Goal: Information Seeking & Learning: Compare options

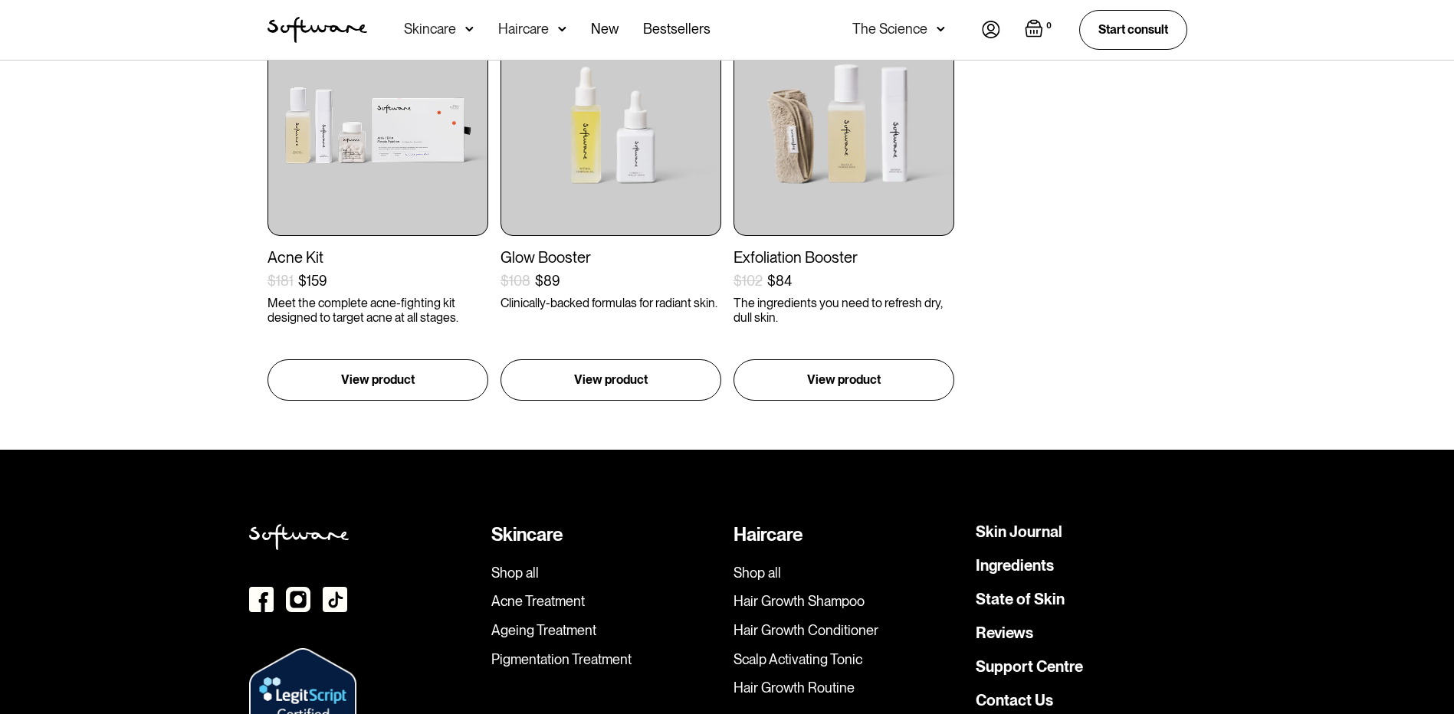
scroll to position [690, 0]
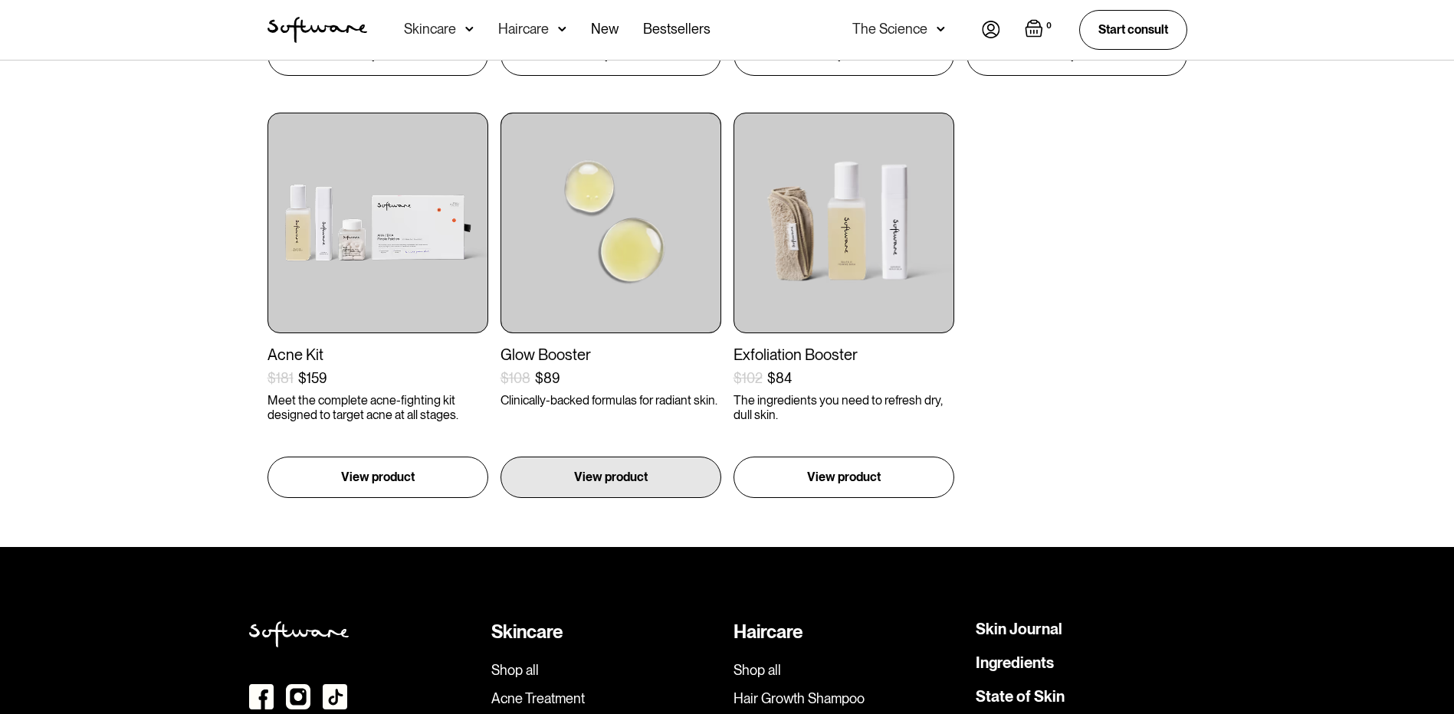
click at [655, 284] on img at bounding box center [610, 223] width 221 height 221
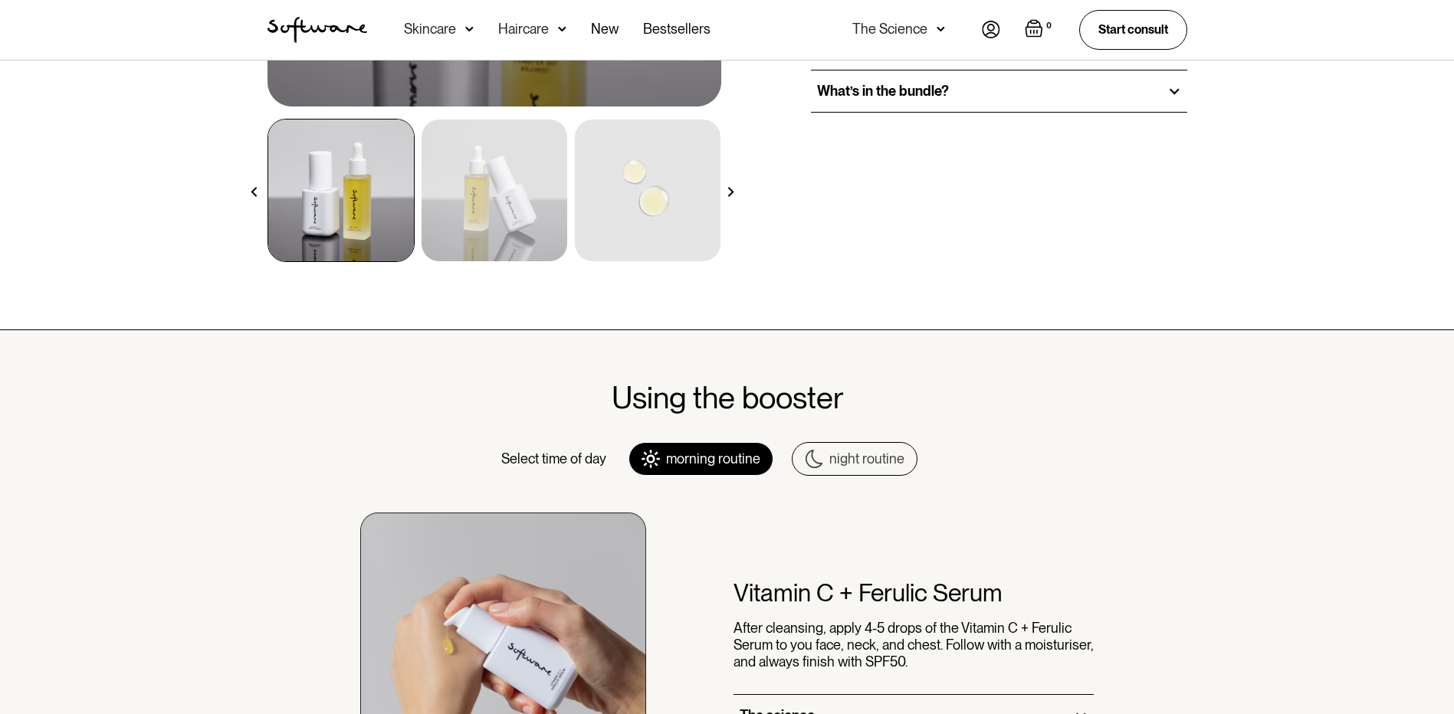
scroll to position [307, 0]
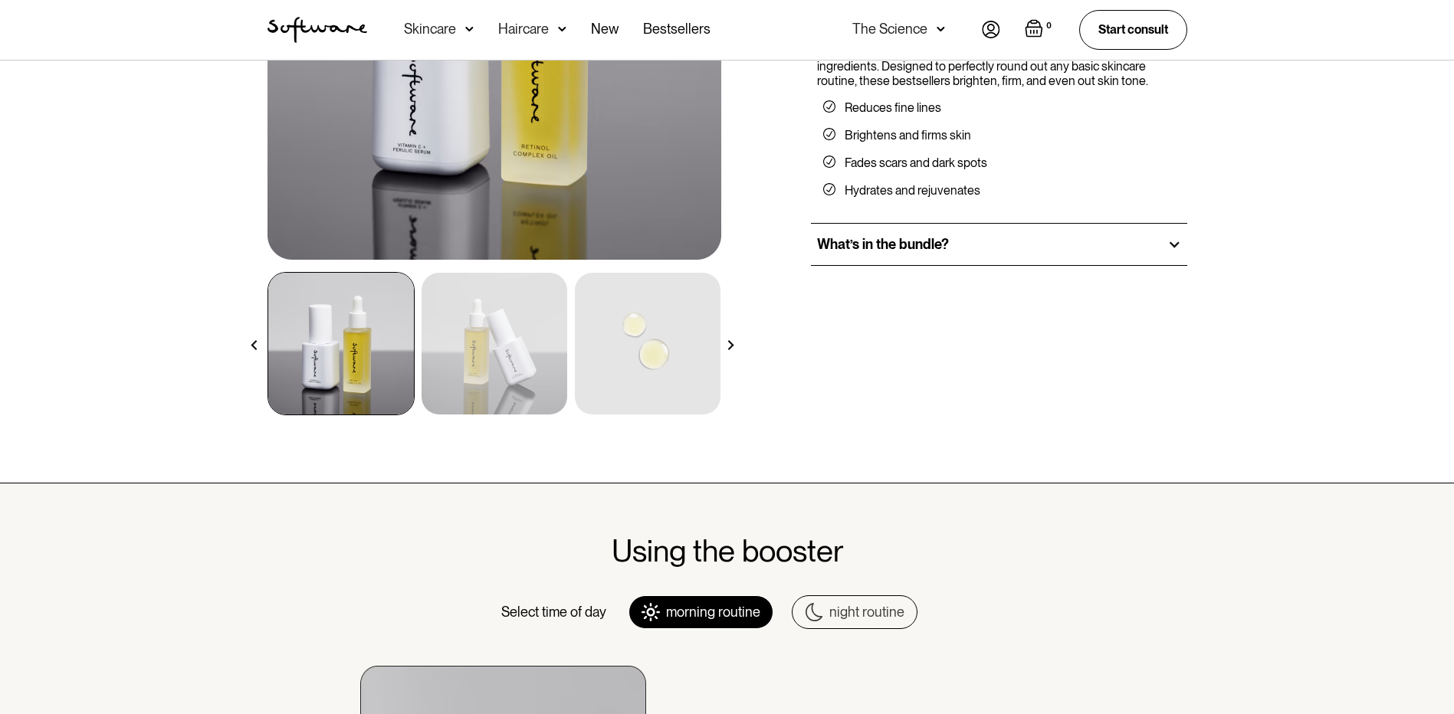
click at [957, 246] on div "What’s in the bundle?" at bounding box center [999, 244] width 376 height 41
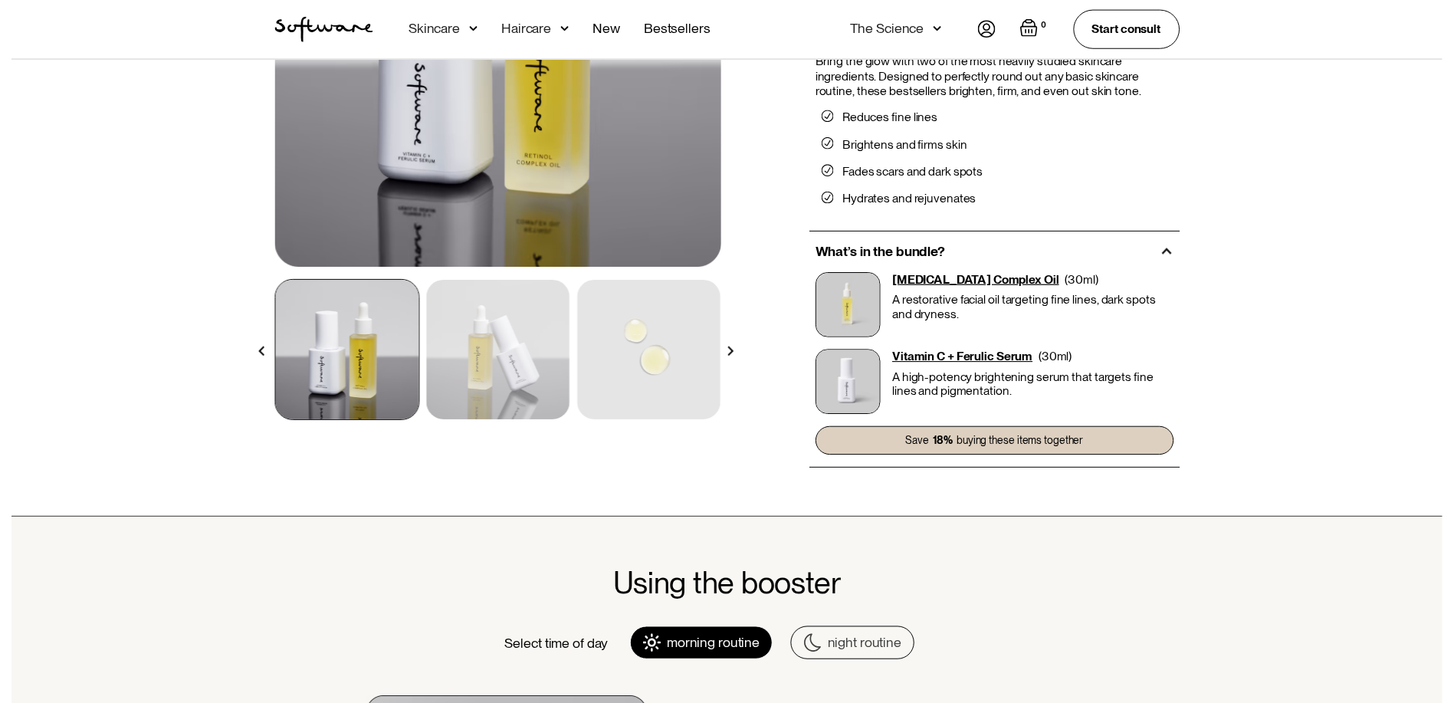
scroll to position [230, 0]
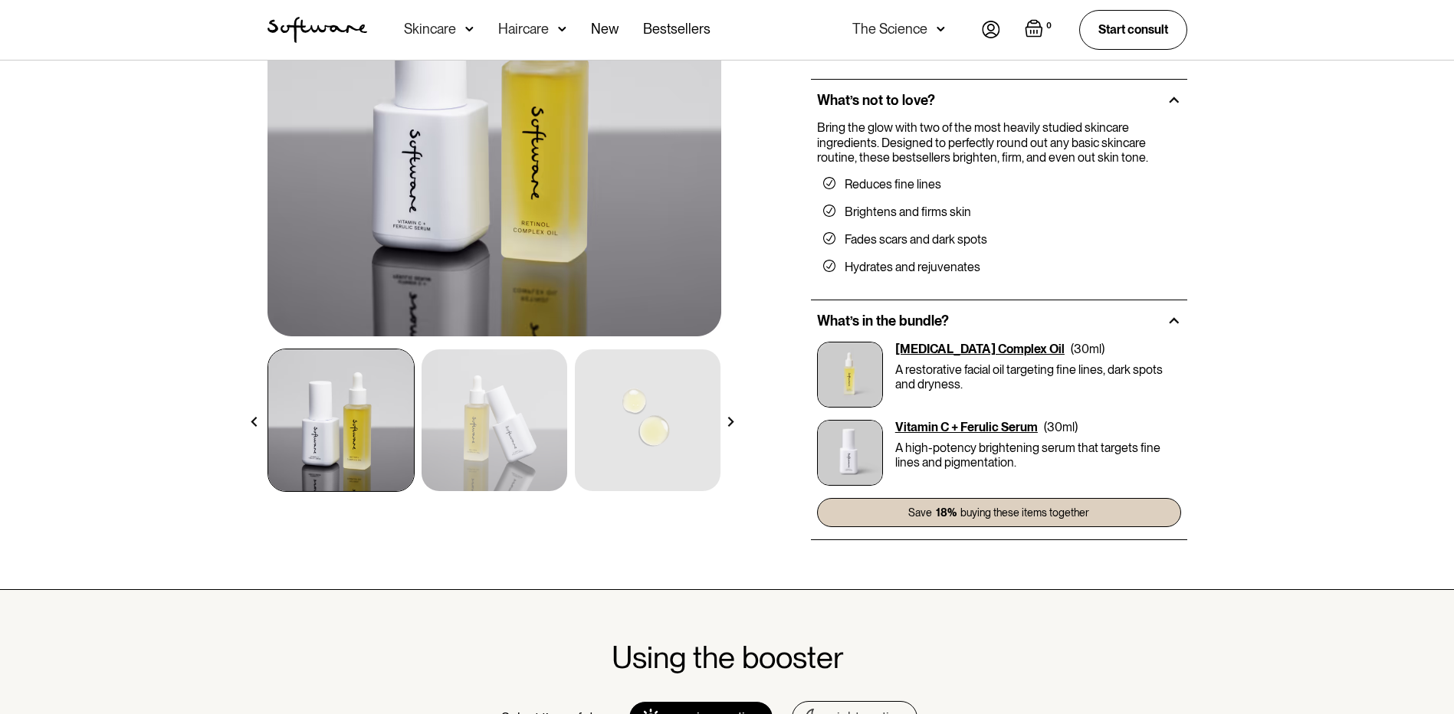
click at [539, 32] on div "Haircare" at bounding box center [523, 28] width 51 height 15
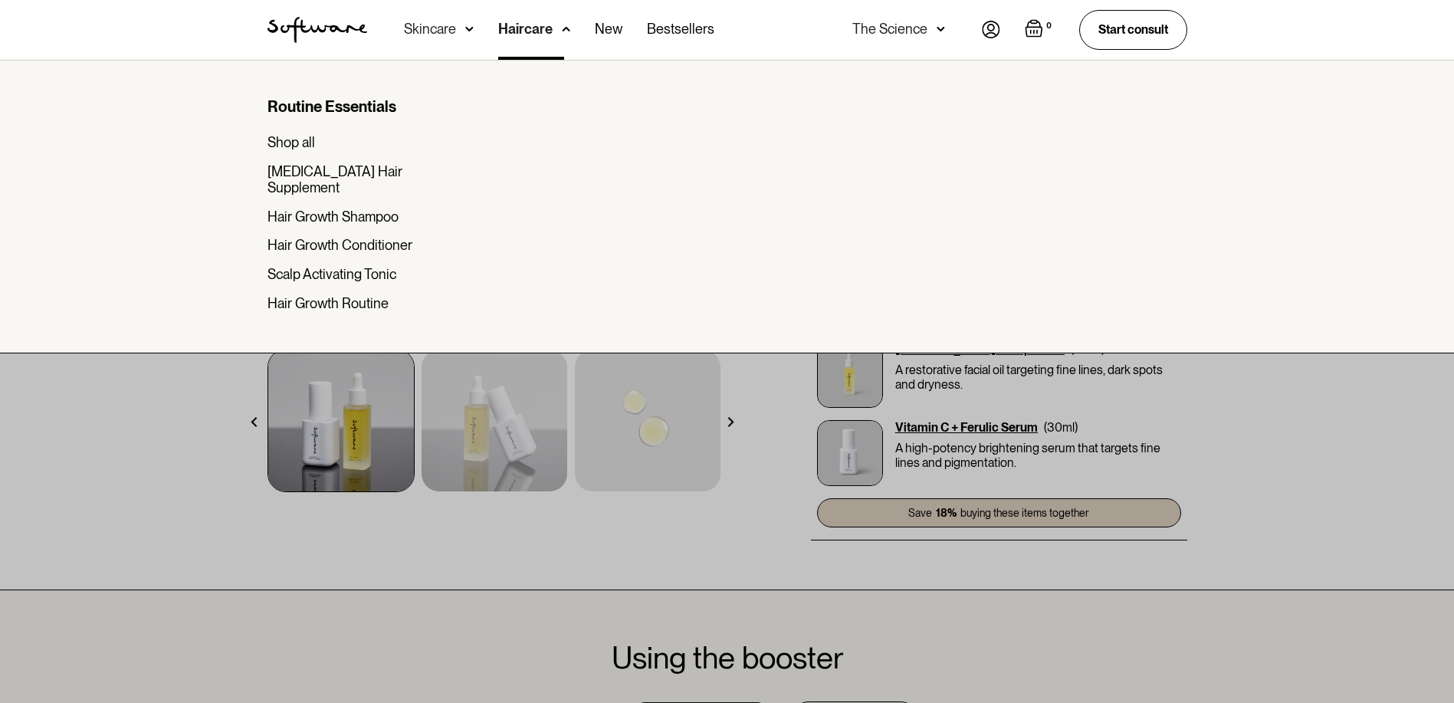
click at [941, 37] on div "The Science" at bounding box center [898, 30] width 93 height 60
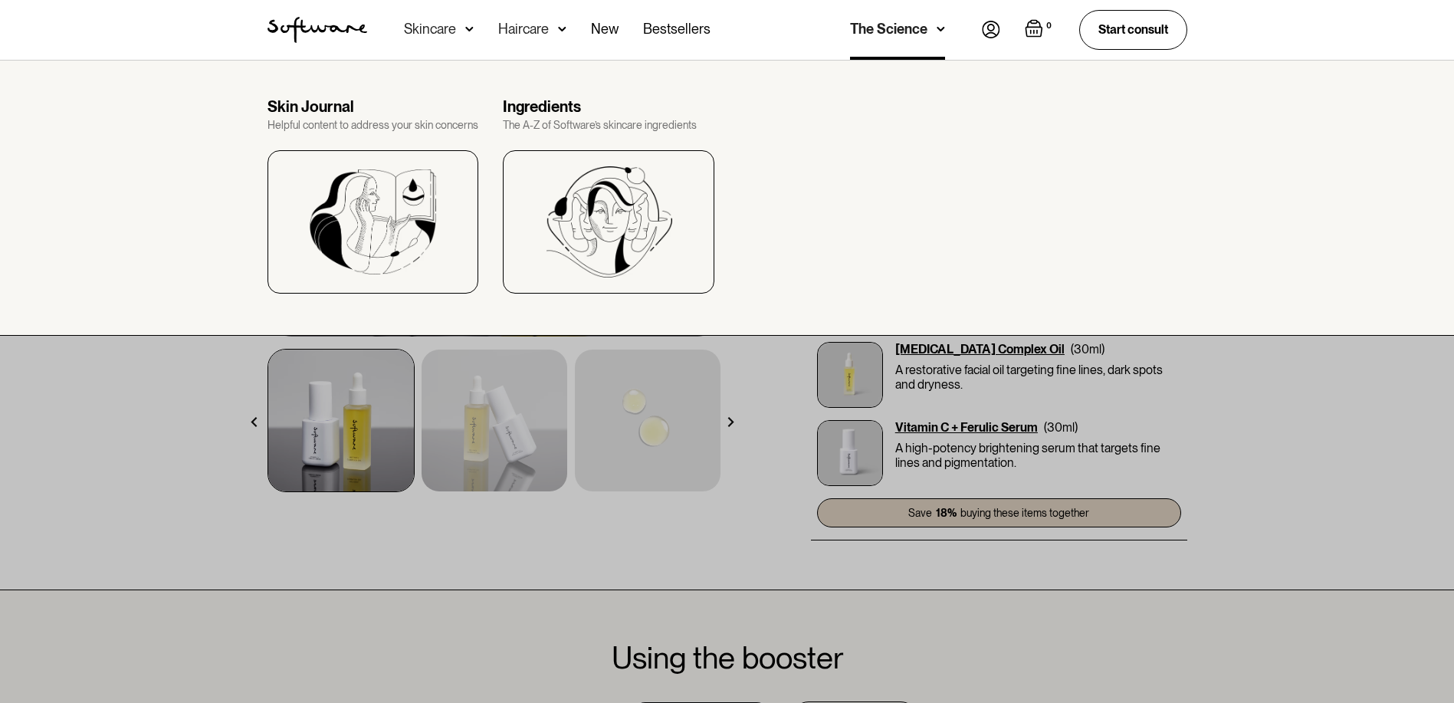
click at [941, 37] on div "The Science" at bounding box center [897, 30] width 95 height 60
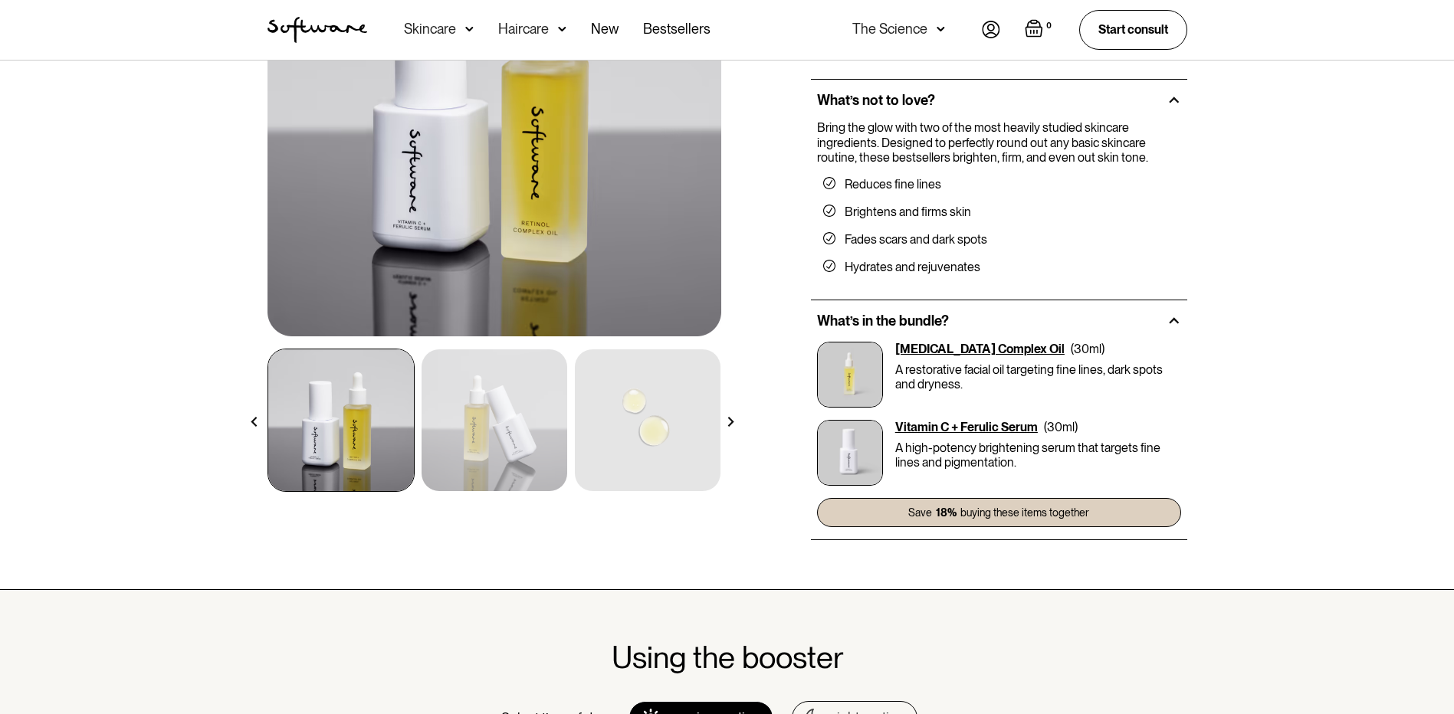
click at [469, 27] on img at bounding box center [469, 28] width 8 height 15
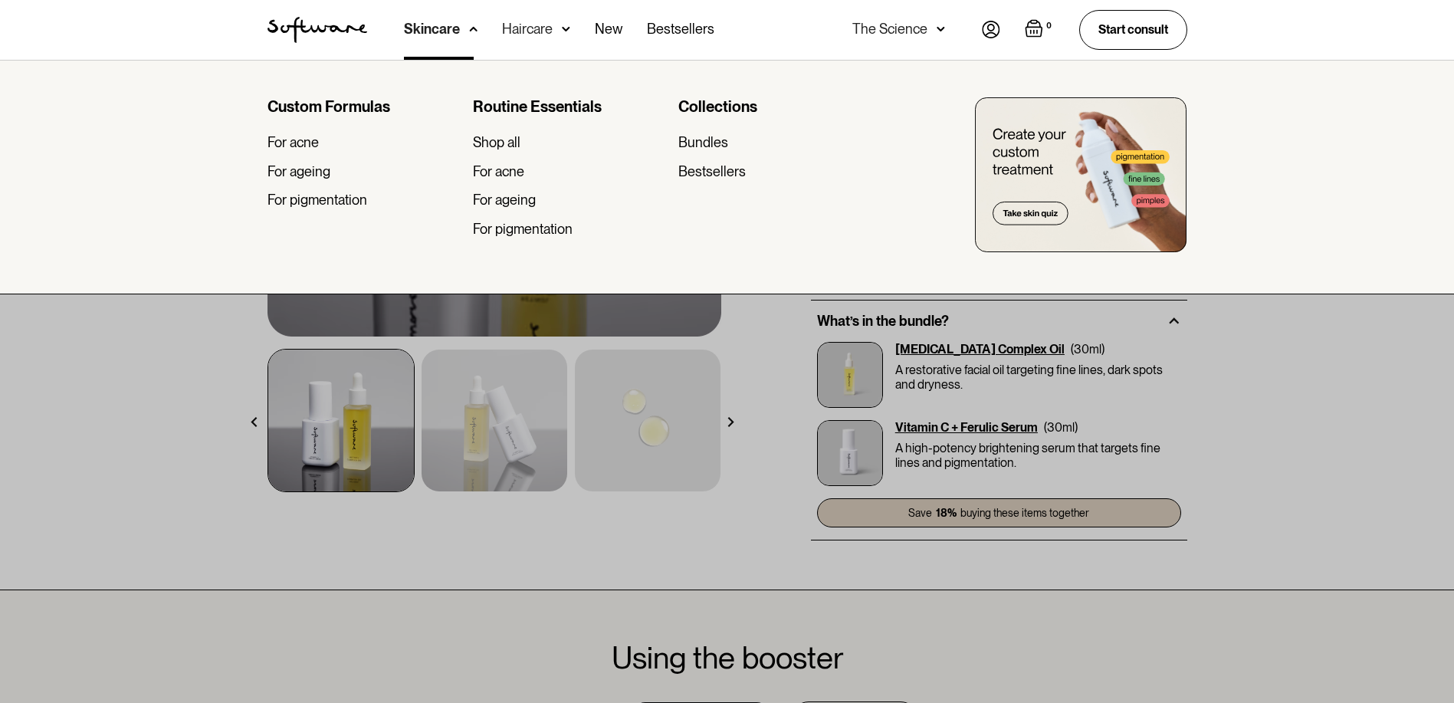
click at [563, 30] on img at bounding box center [566, 28] width 8 height 15
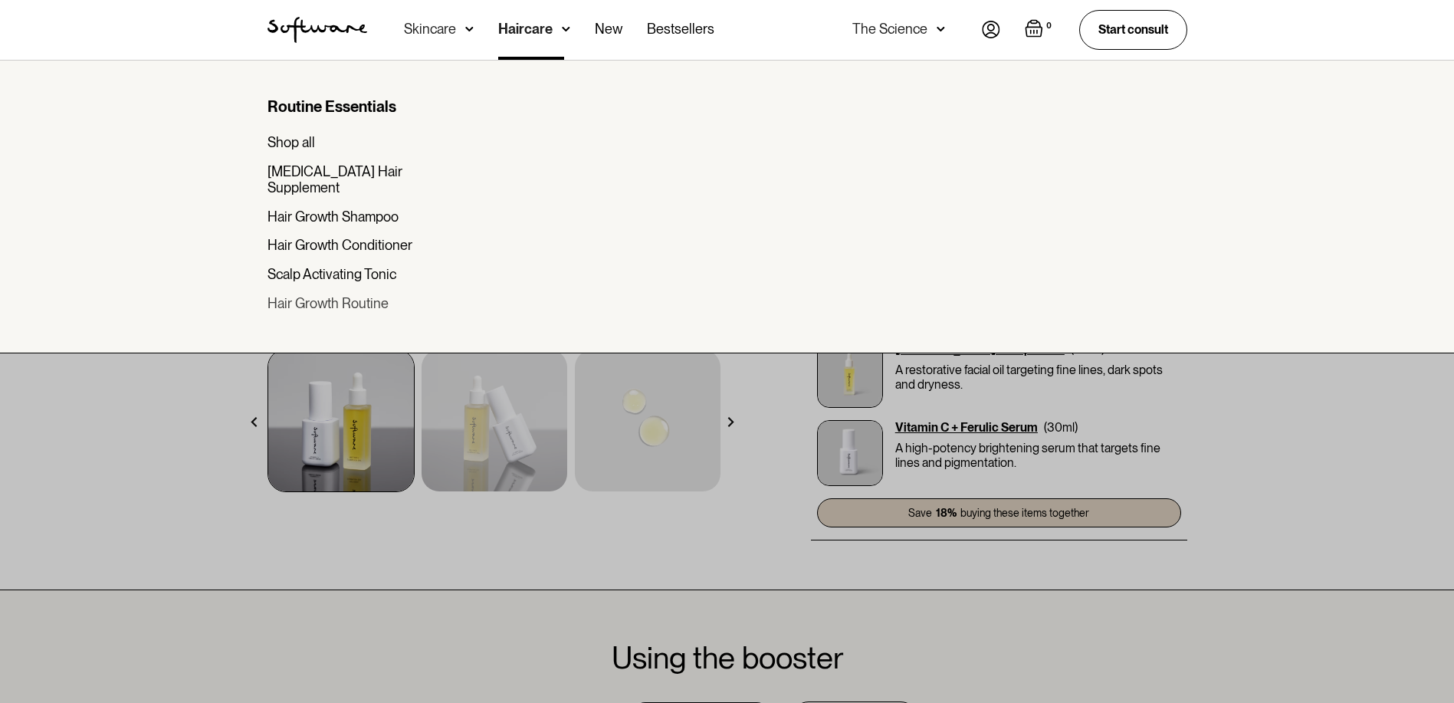
click at [340, 295] on div "Hair Growth Routine" at bounding box center [327, 303] width 121 height 17
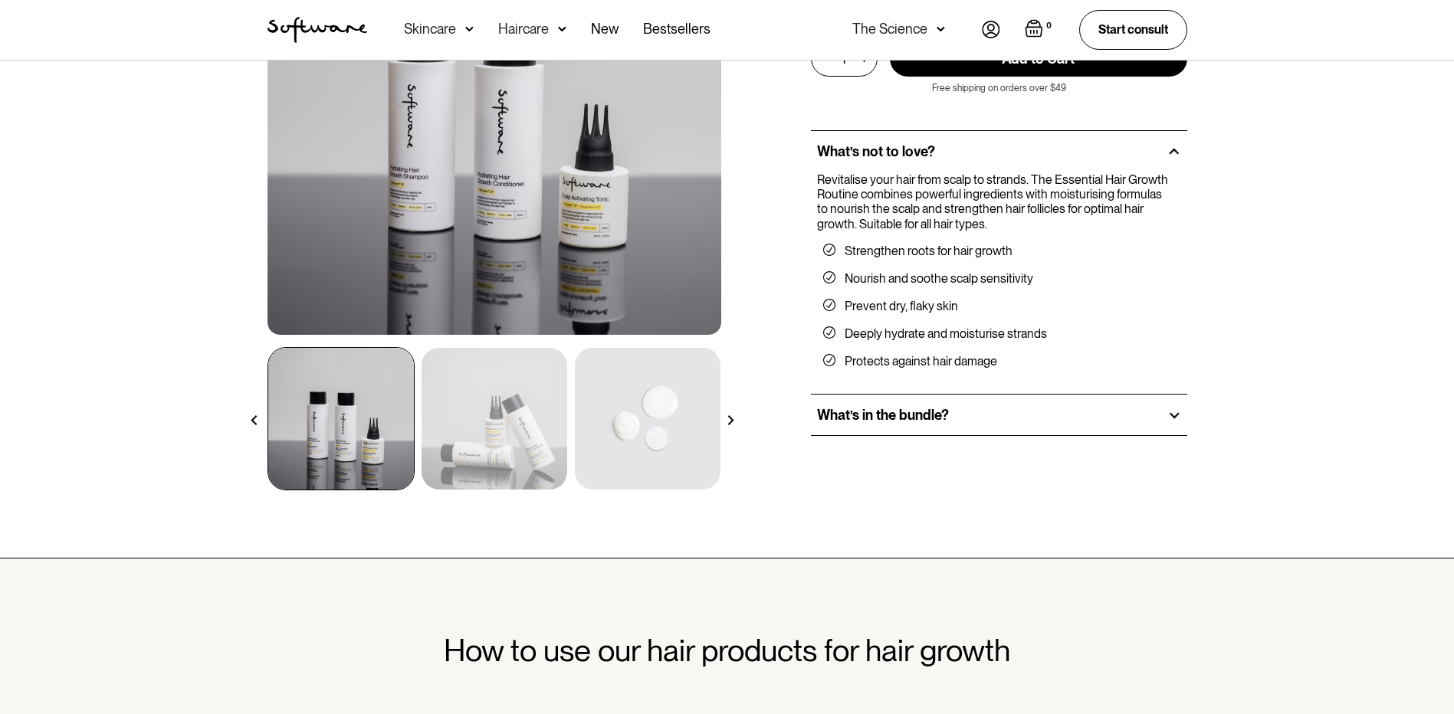
scroll to position [460, 0]
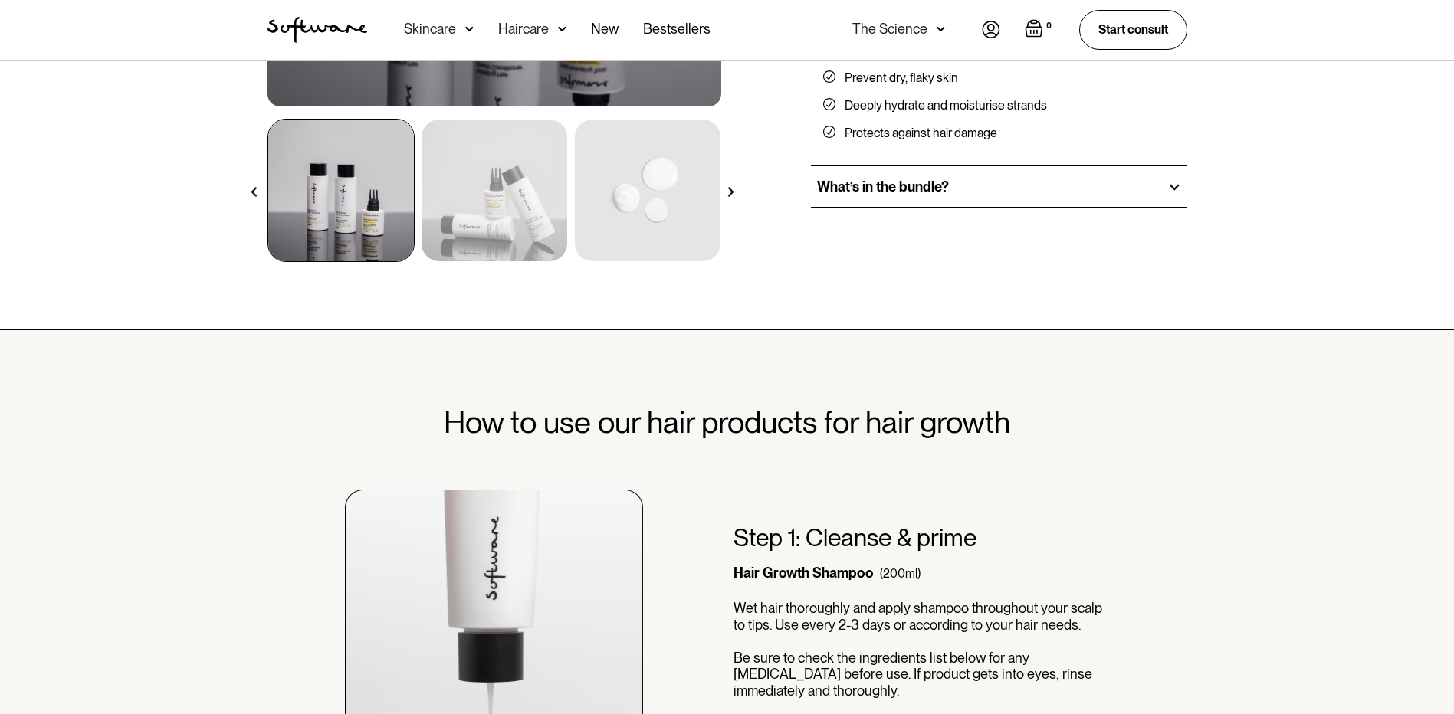
click at [976, 200] on div "What’s in the bundle?" at bounding box center [999, 186] width 376 height 41
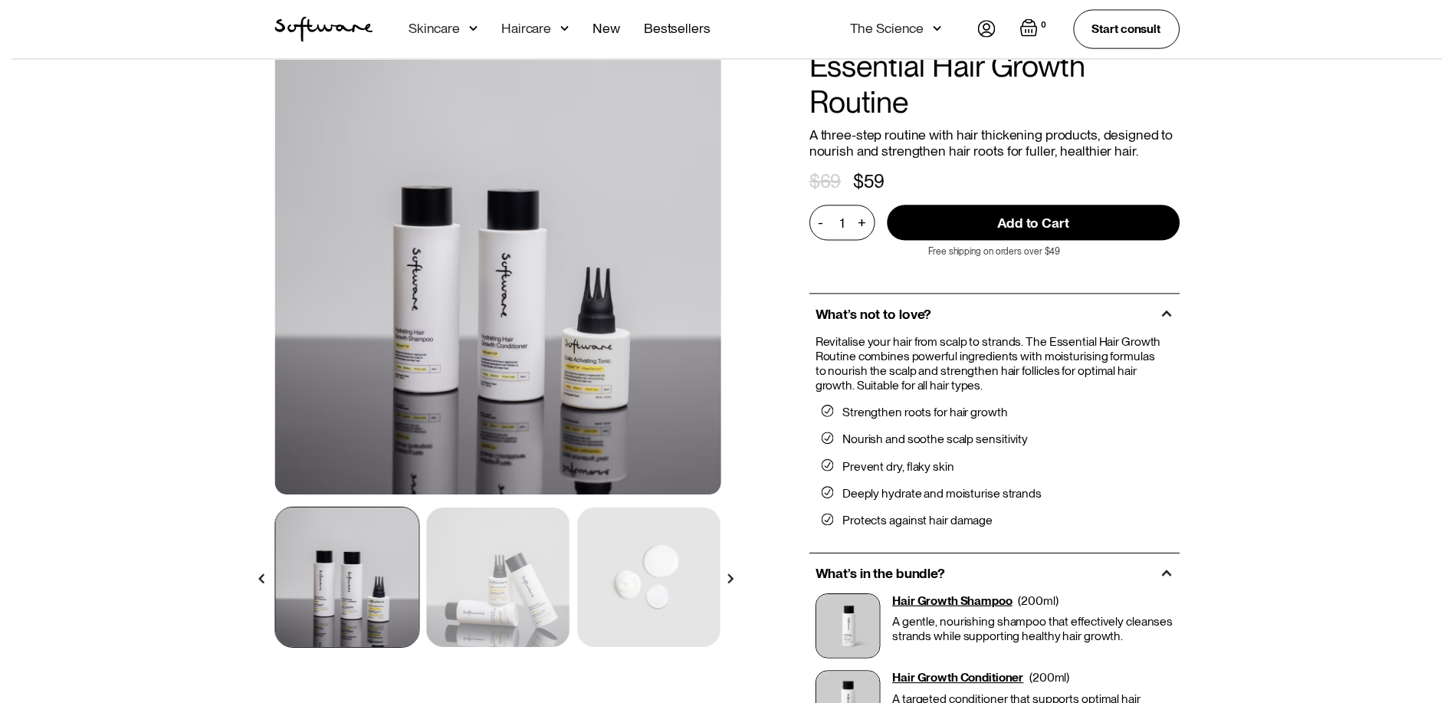
scroll to position [0, 0]
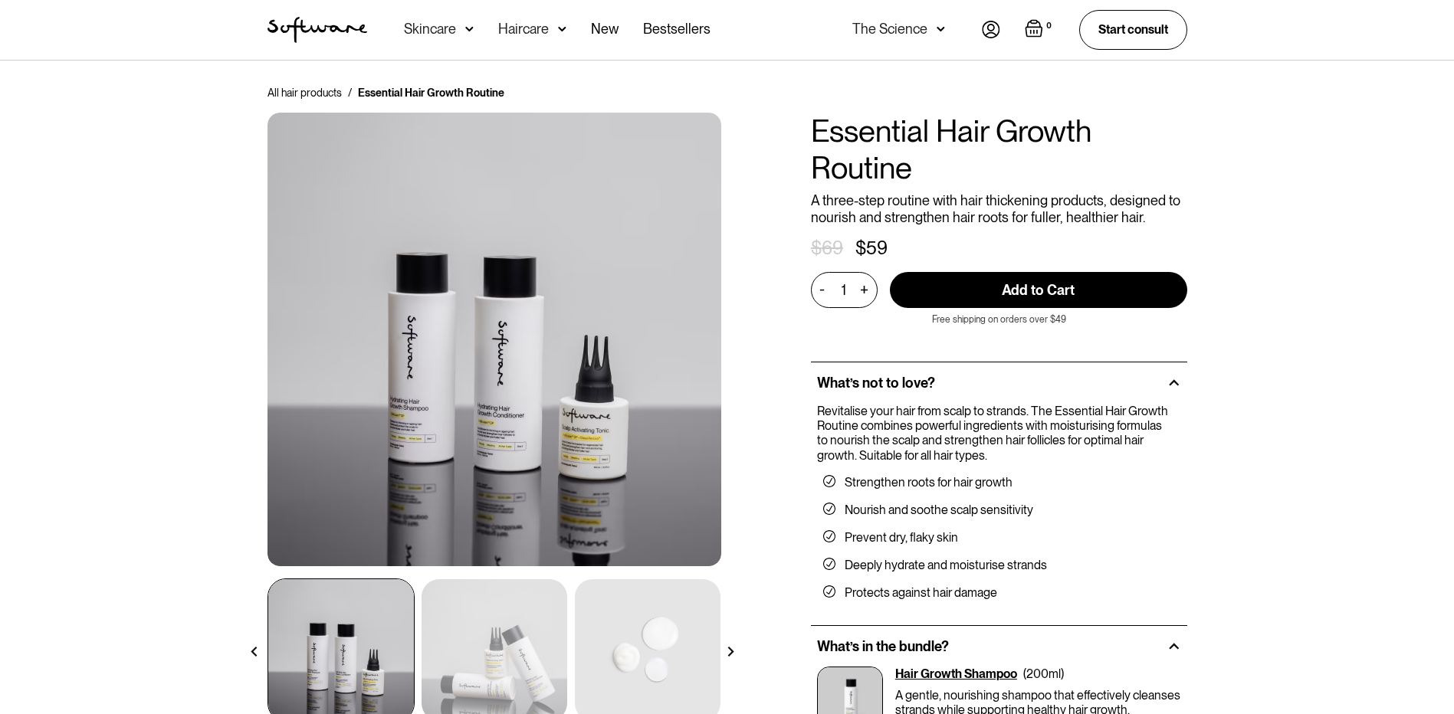
click at [465, 32] on img at bounding box center [469, 28] width 8 height 15
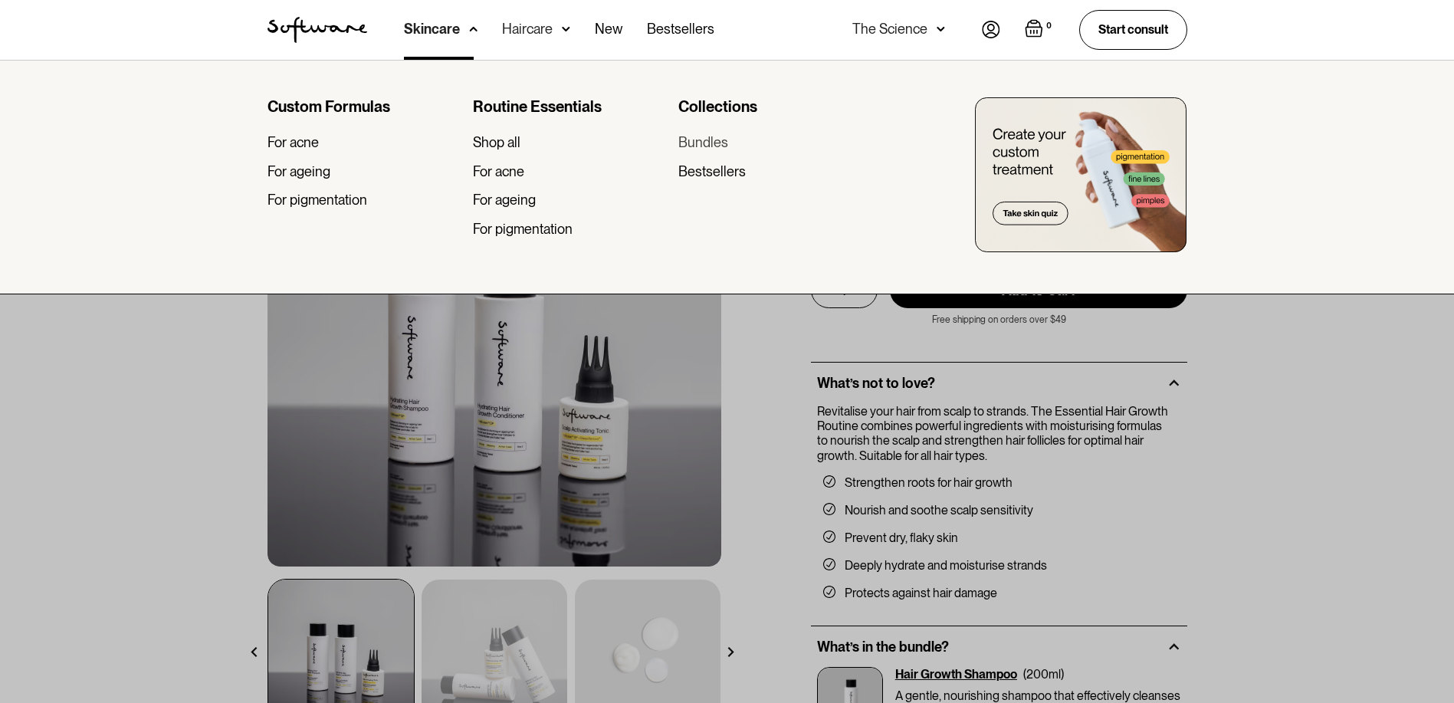
click at [728, 149] on div "Bundles" at bounding box center [703, 142] width 50 height 17
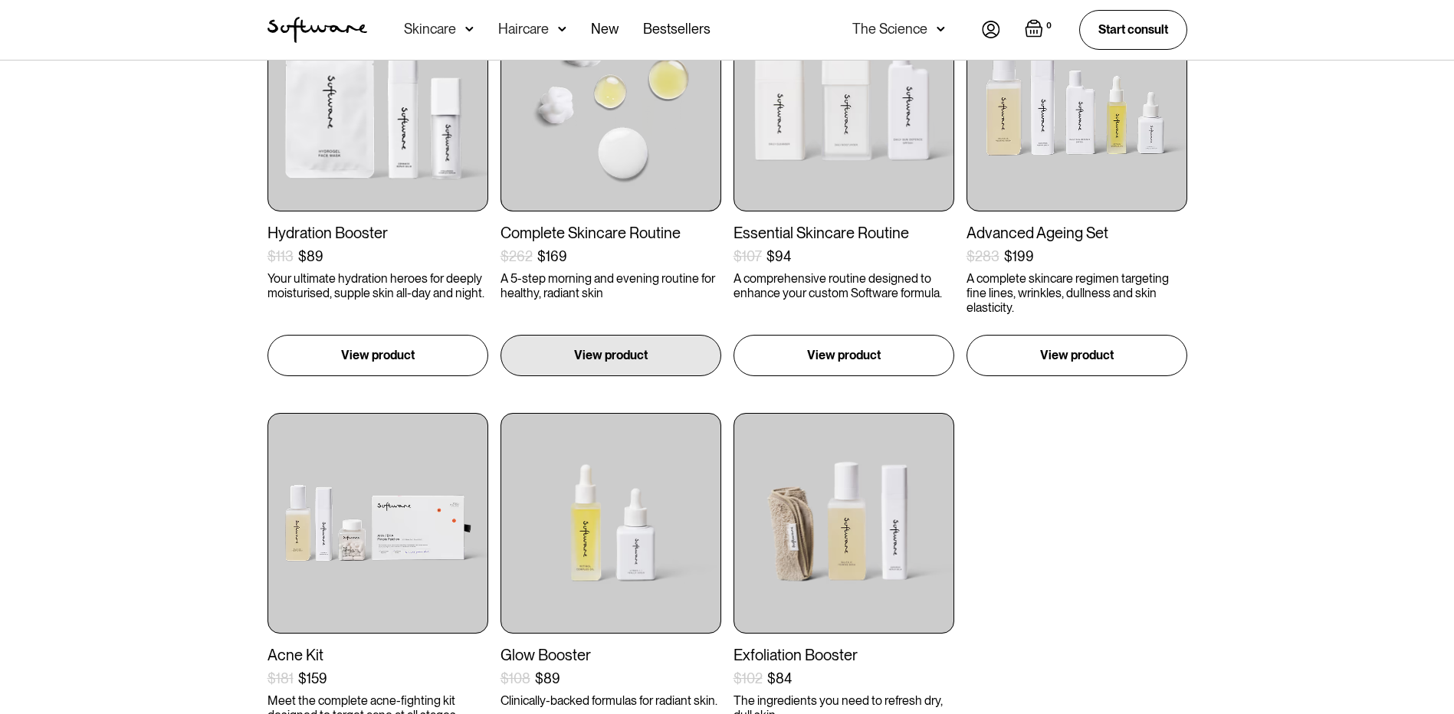
scroll to position [537, 0]
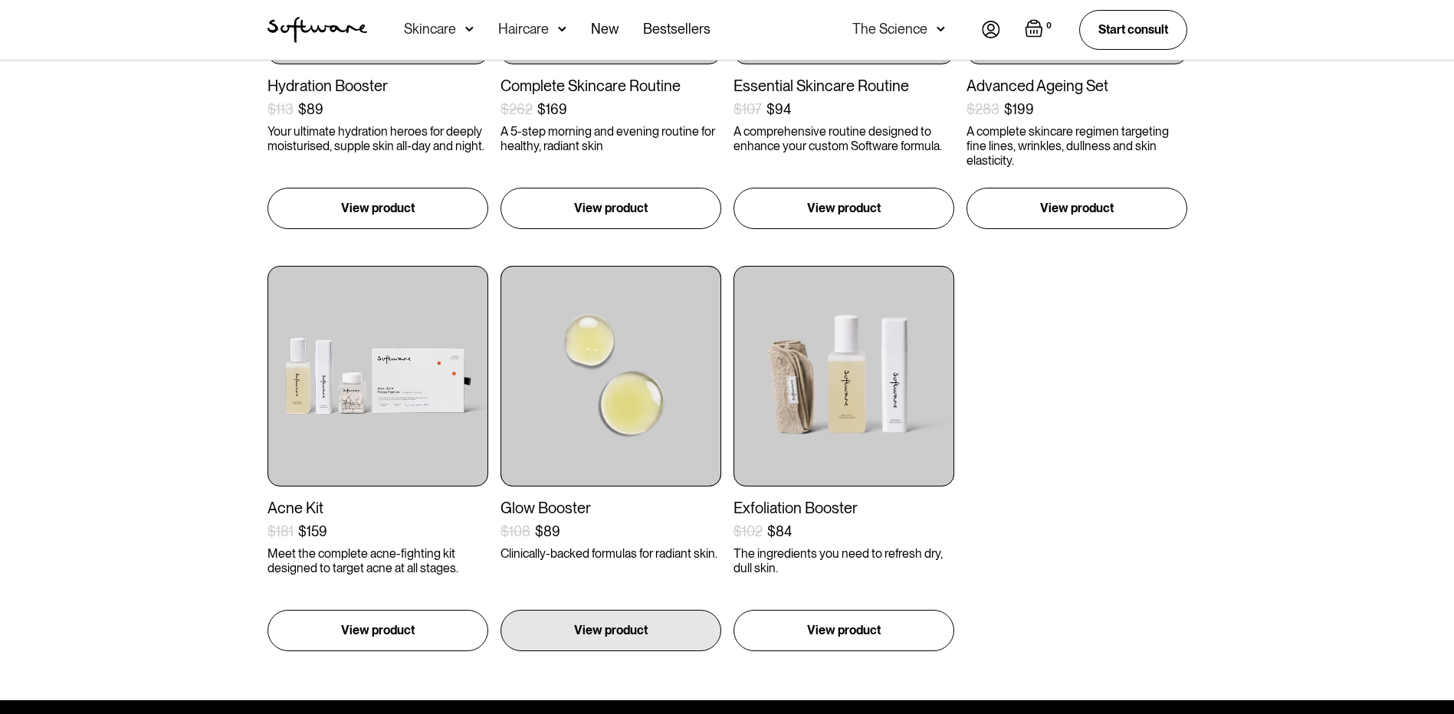
click at [648, 425] on img at bounding box center [610, 376] width 221 height 221
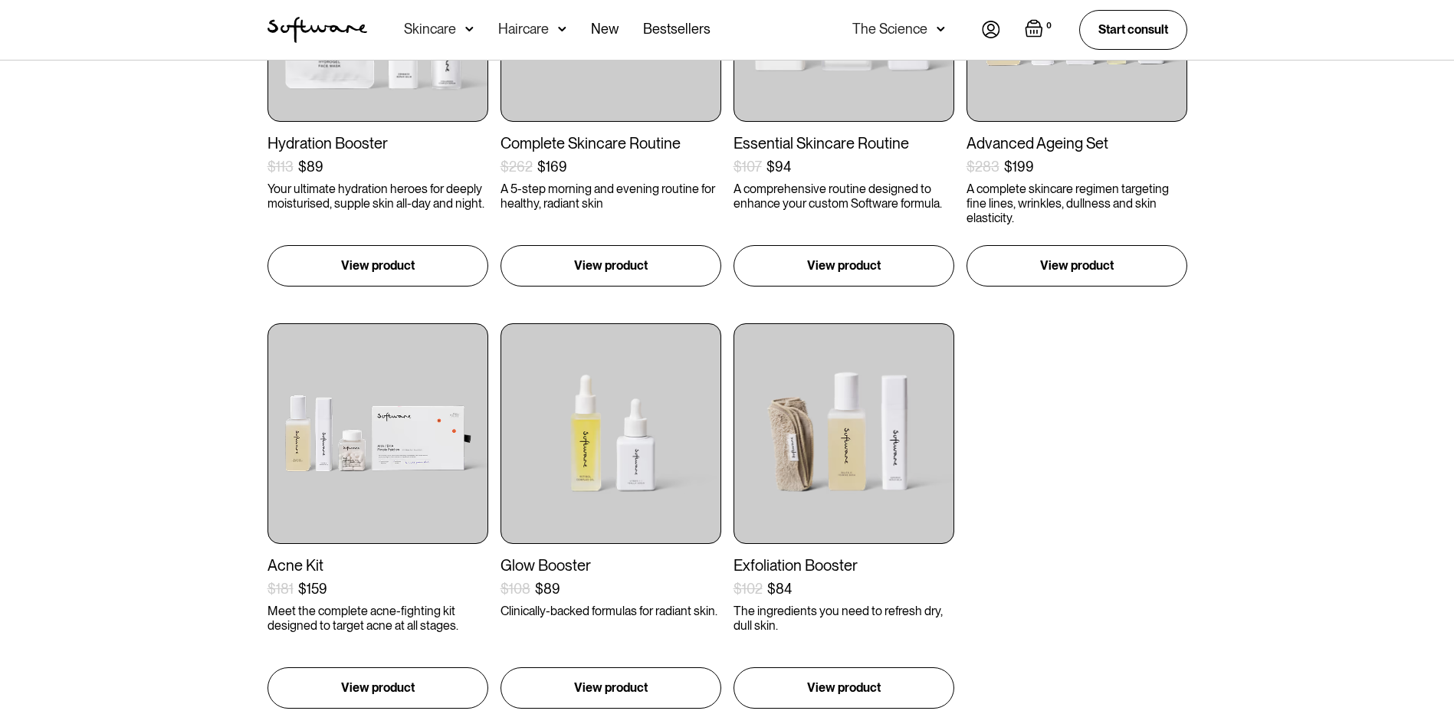
scroll to position [383, 0]
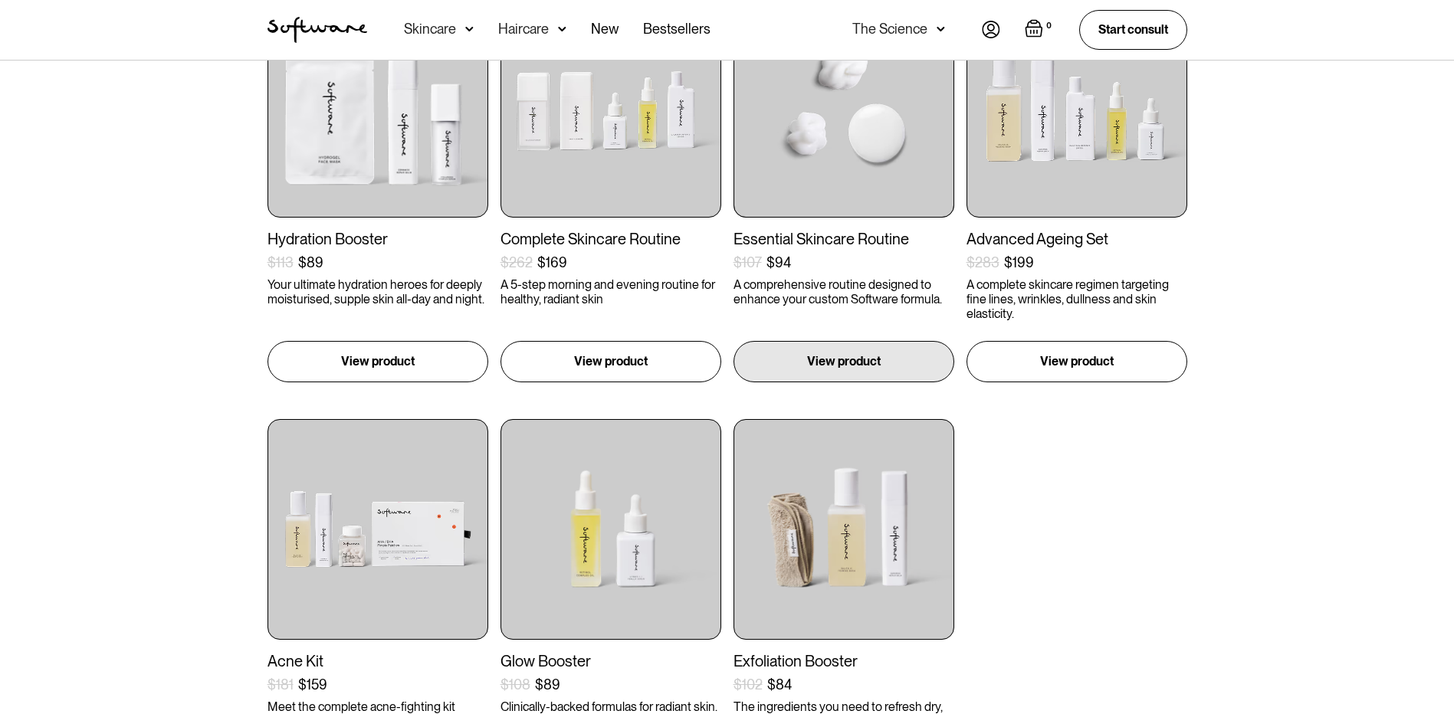
click at [835, 222] on div "Essential Skincare Routine $107 $94 ( ) A comprehensive routine designed to enh…" at bounding box center [843, 161] width 221 height 328
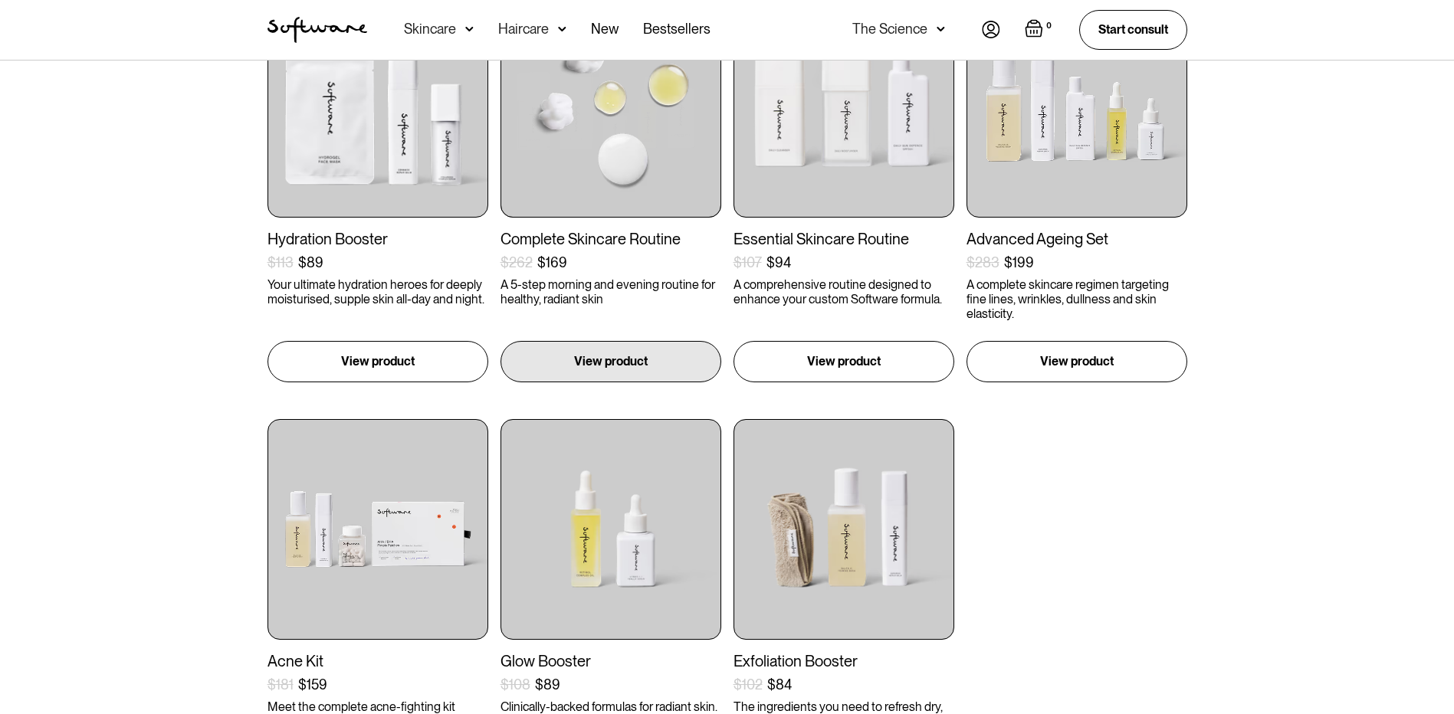
click at [621, 120] on img at bounding box center [610, 107] width 221 height 221
click at [593, 183] on img at bounding box center [610, 107] width 221 height 221
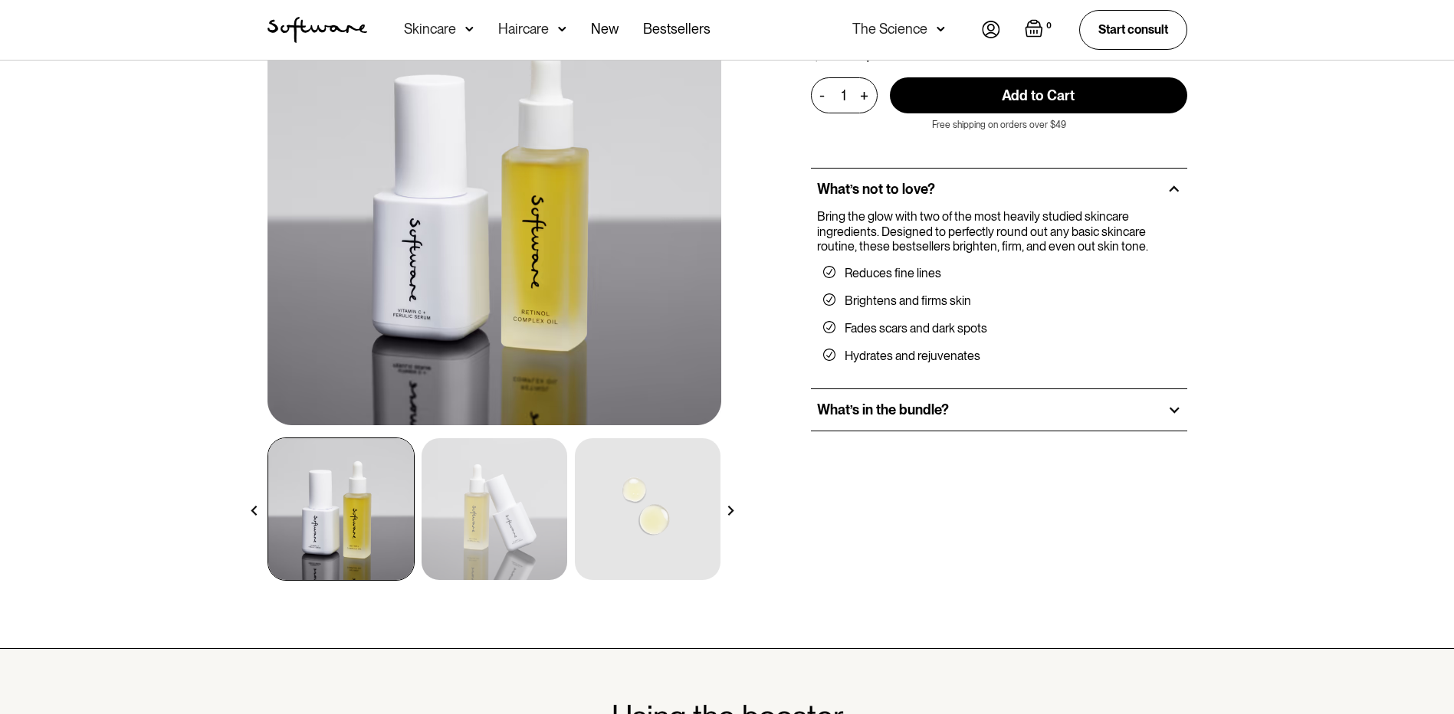
scroll to position [153, 0]
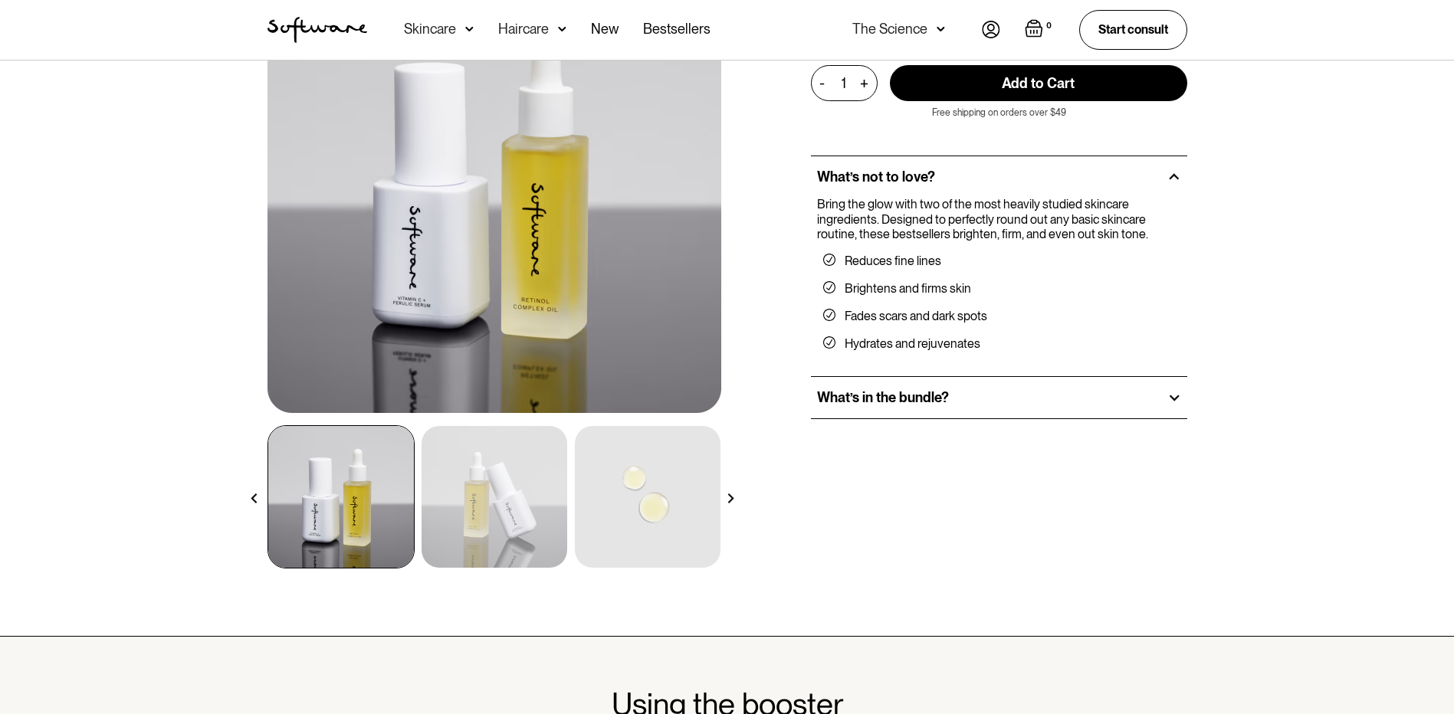
click at [937, 394] on h2 "What’s in the bundle?" at bounding box center [883, 397] width 132 height 17
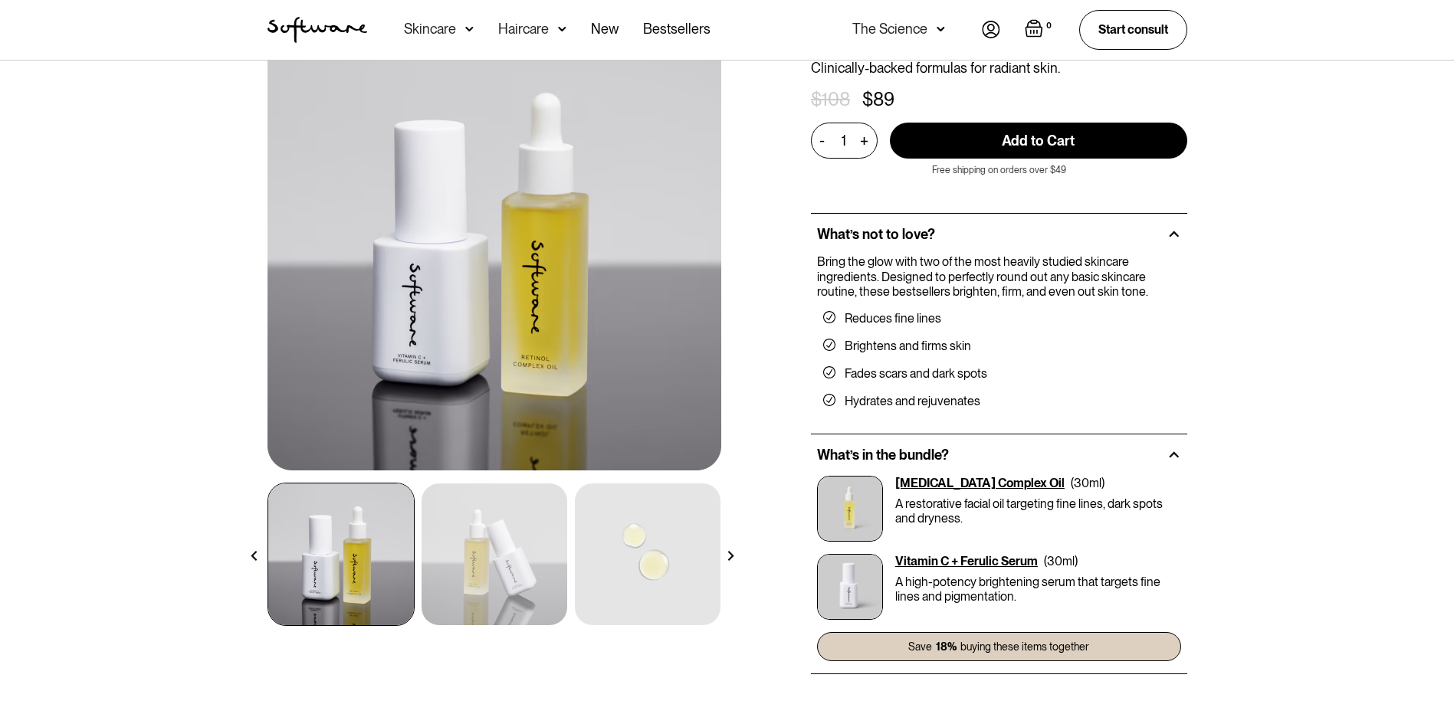
scroll to position [0, 0]
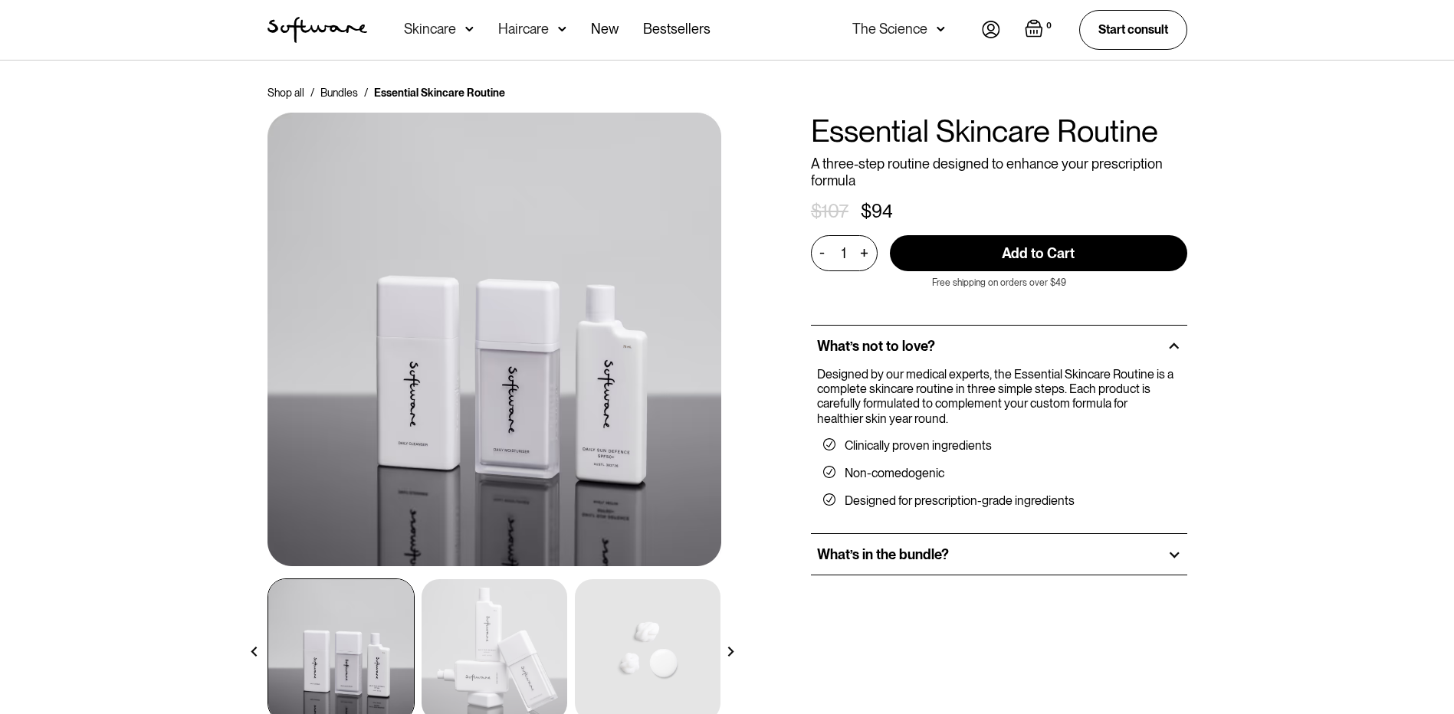
click at [1035, 557] on div "What’s in the bundle?" at bounding box center [999, 554] width 376 height 41
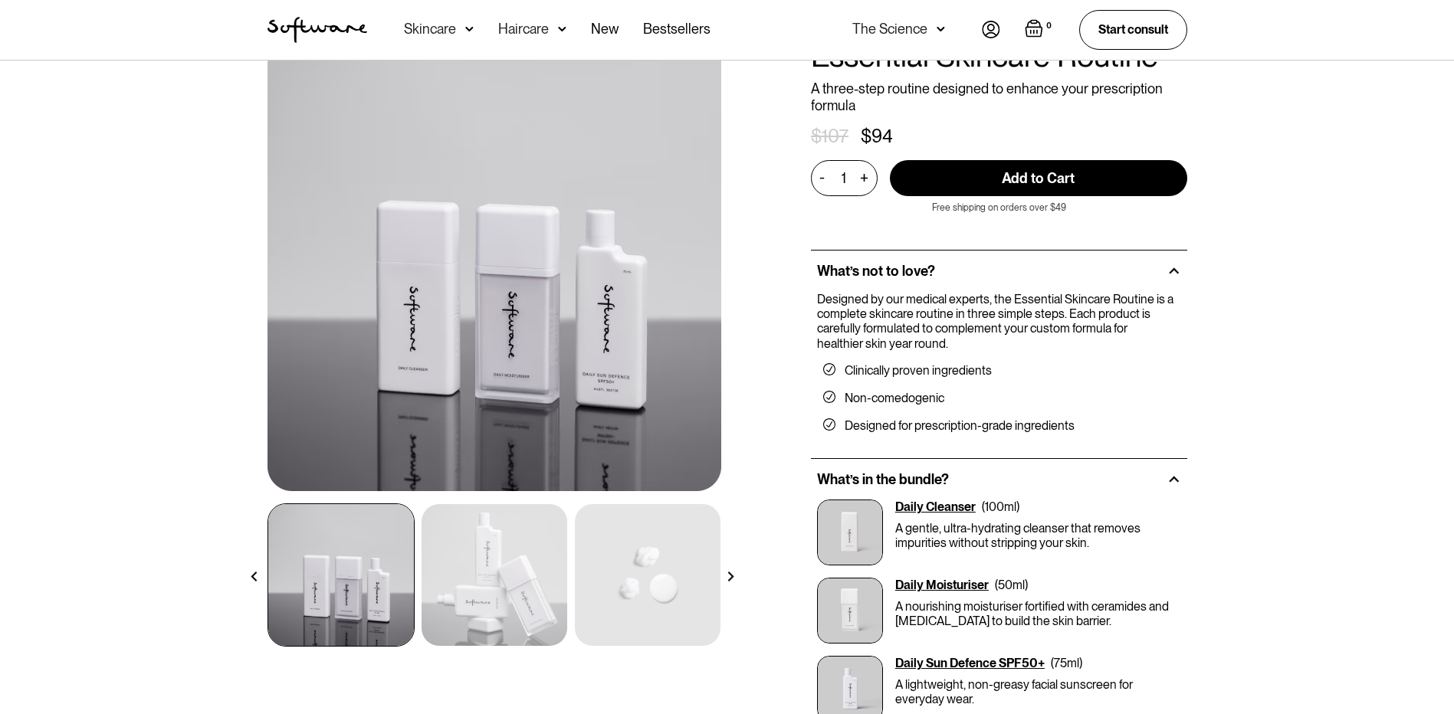
scroll to position [153, 0]
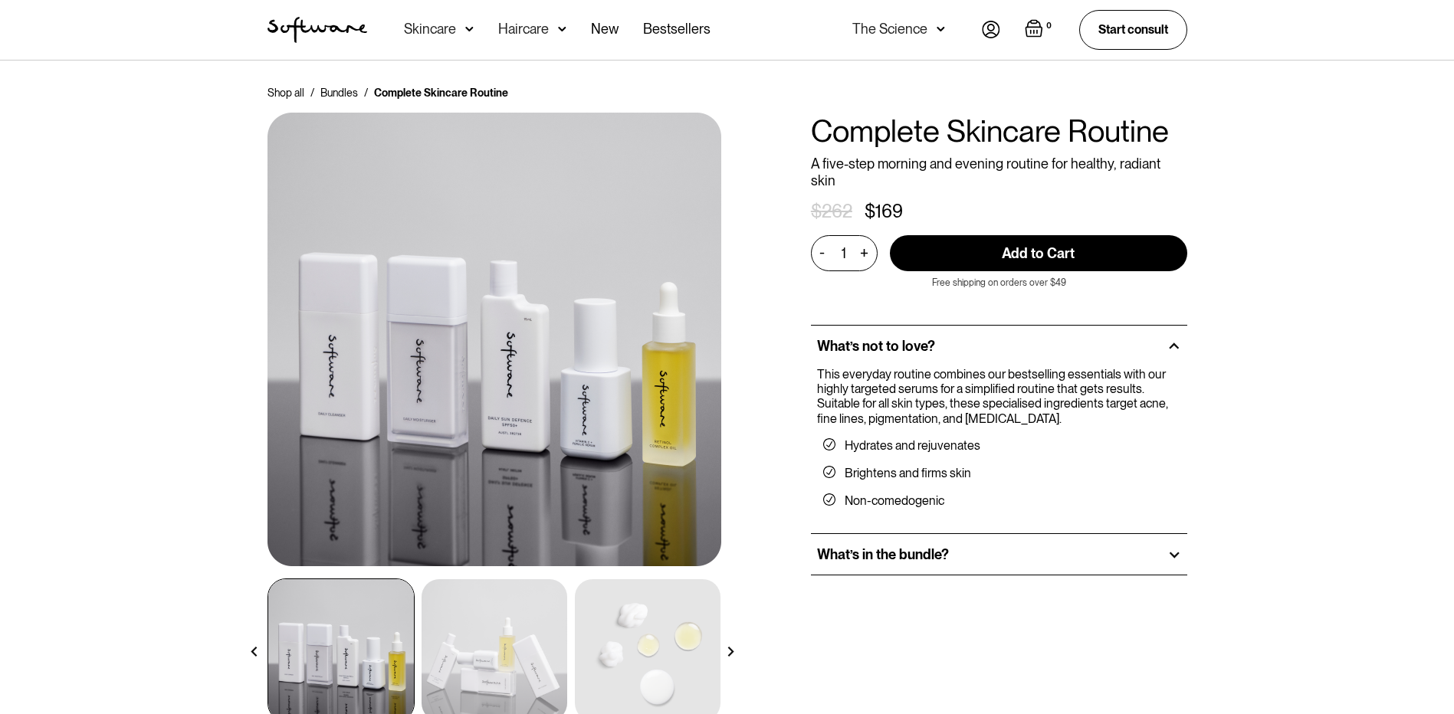
click at [970, 534] on div "What’s in the bundle?" at bounding box center [999, 554] width 376 height 41
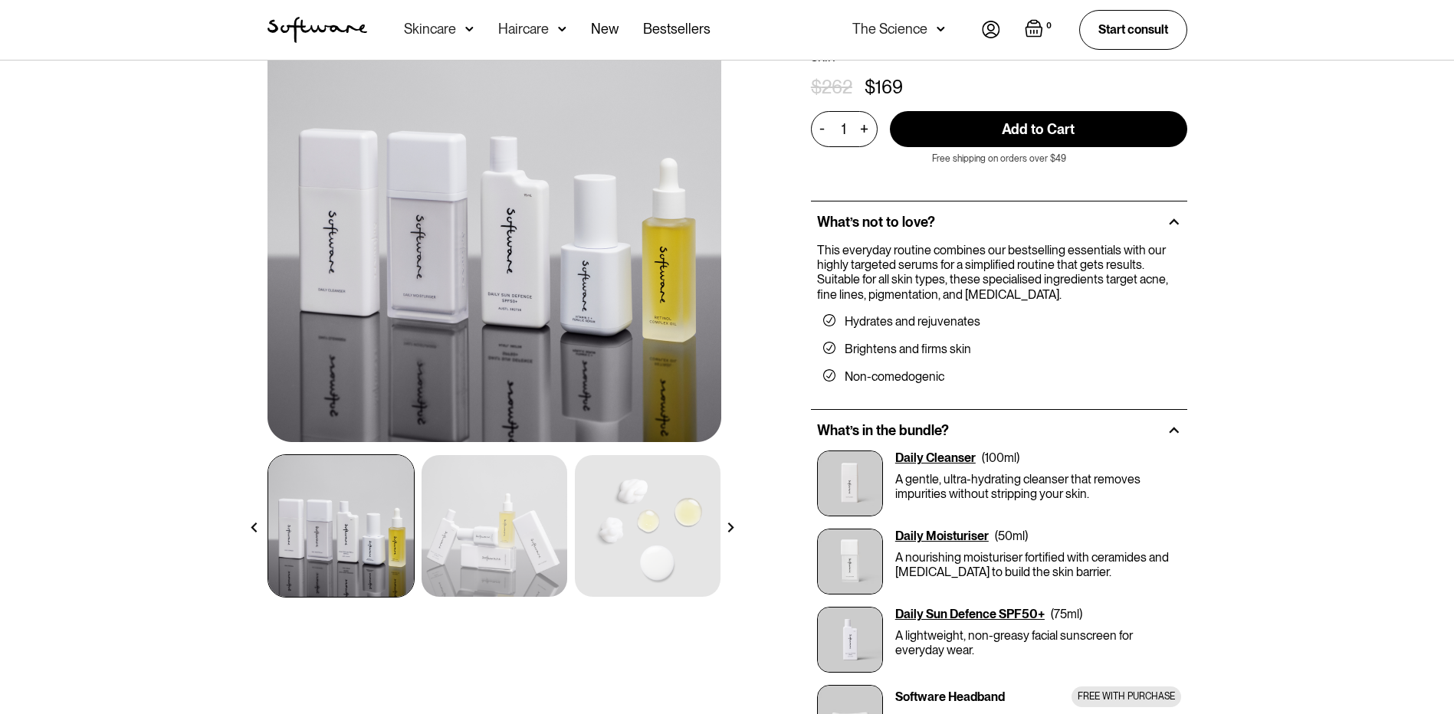
scroll to position [77, 0]
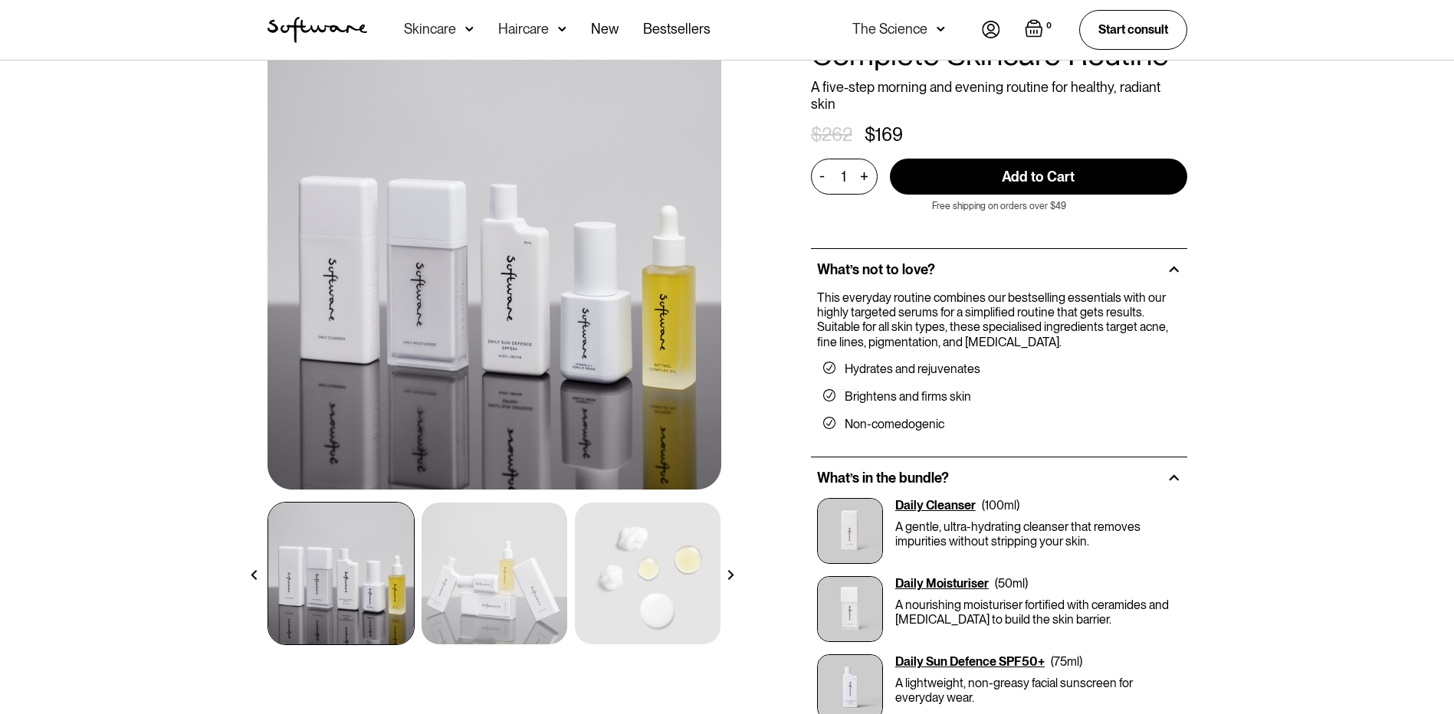
click at [544, 323] on img at bounding box center [494, 263] width 454 height 454
click at [629, 376] on img at bounding box center [494, 263] width 454 height 454
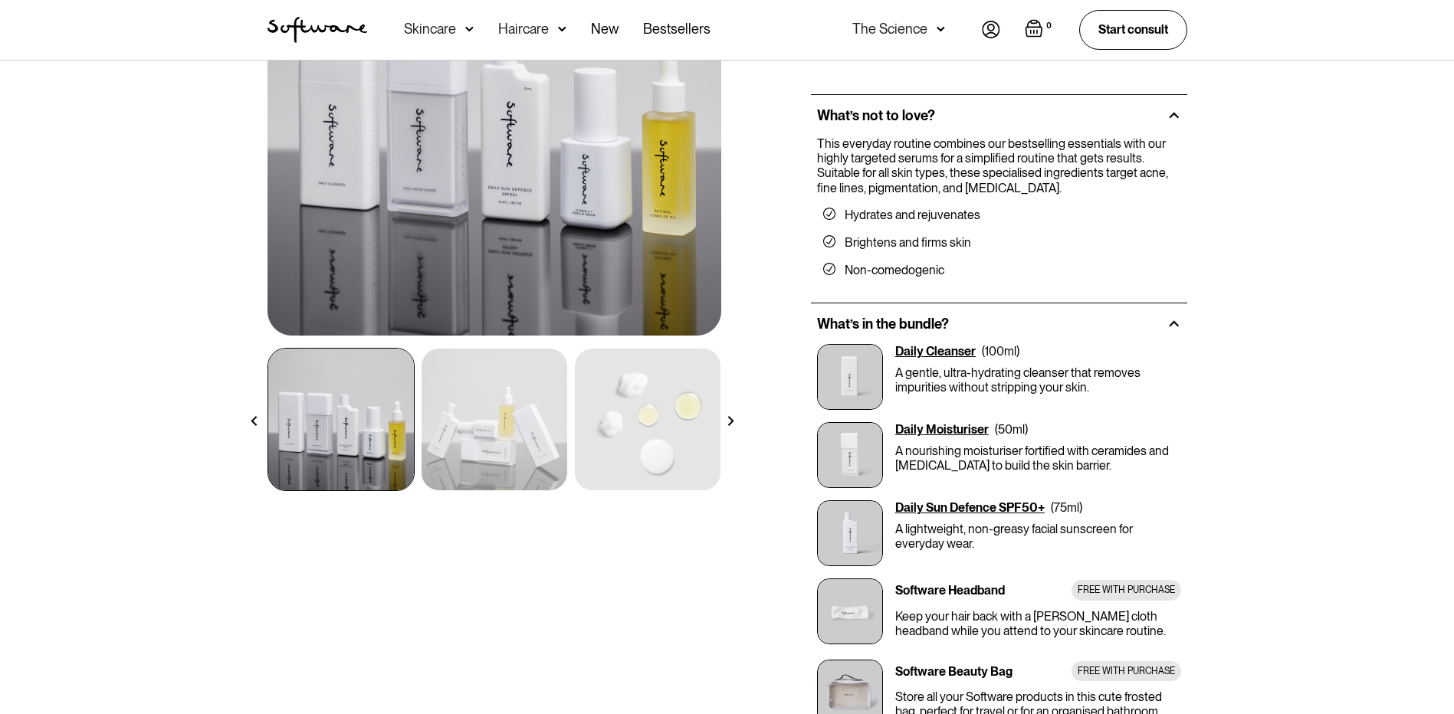
scroll to position [230, 0]
click at [655, 225] on img at bounding box center [494, 110] width 454 height 454
click at [477, 423] on img at bounding box center [495, 420] width 146 height 142
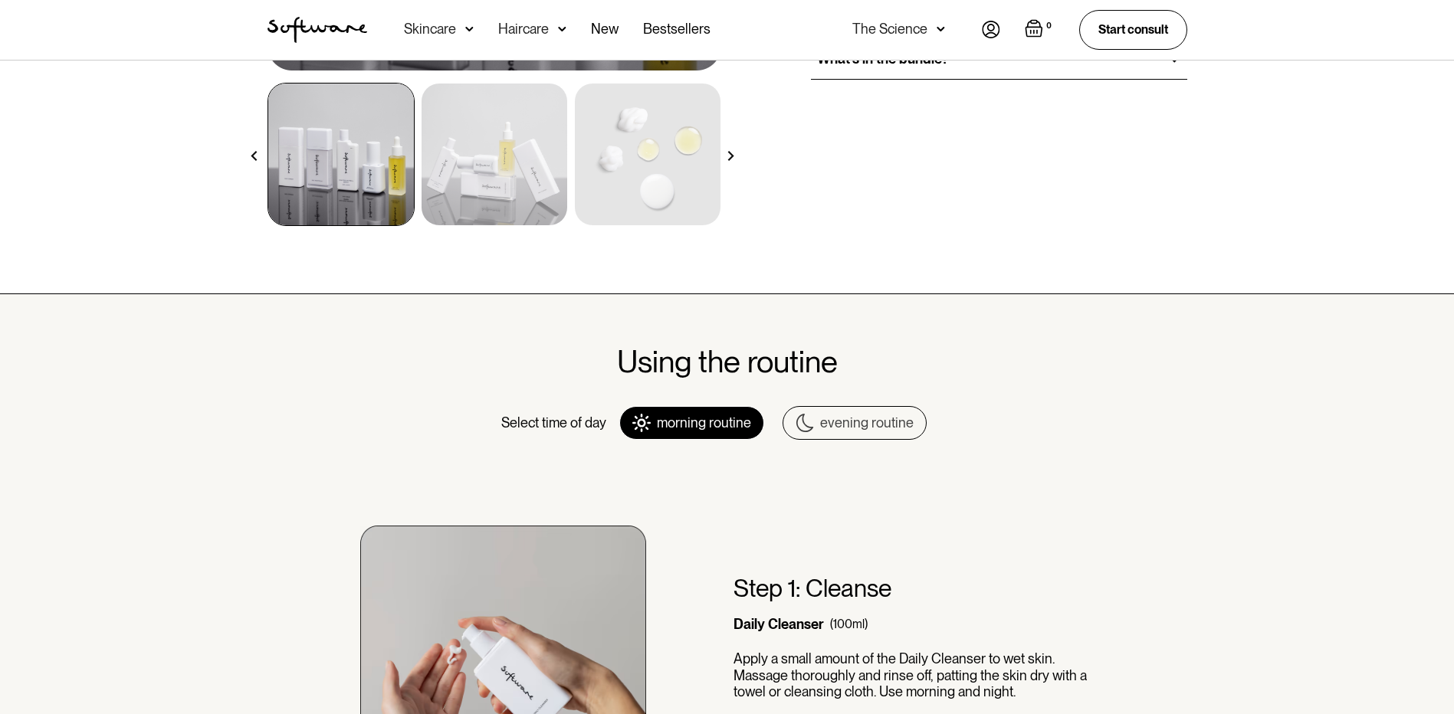
scroll to position [460, 0]
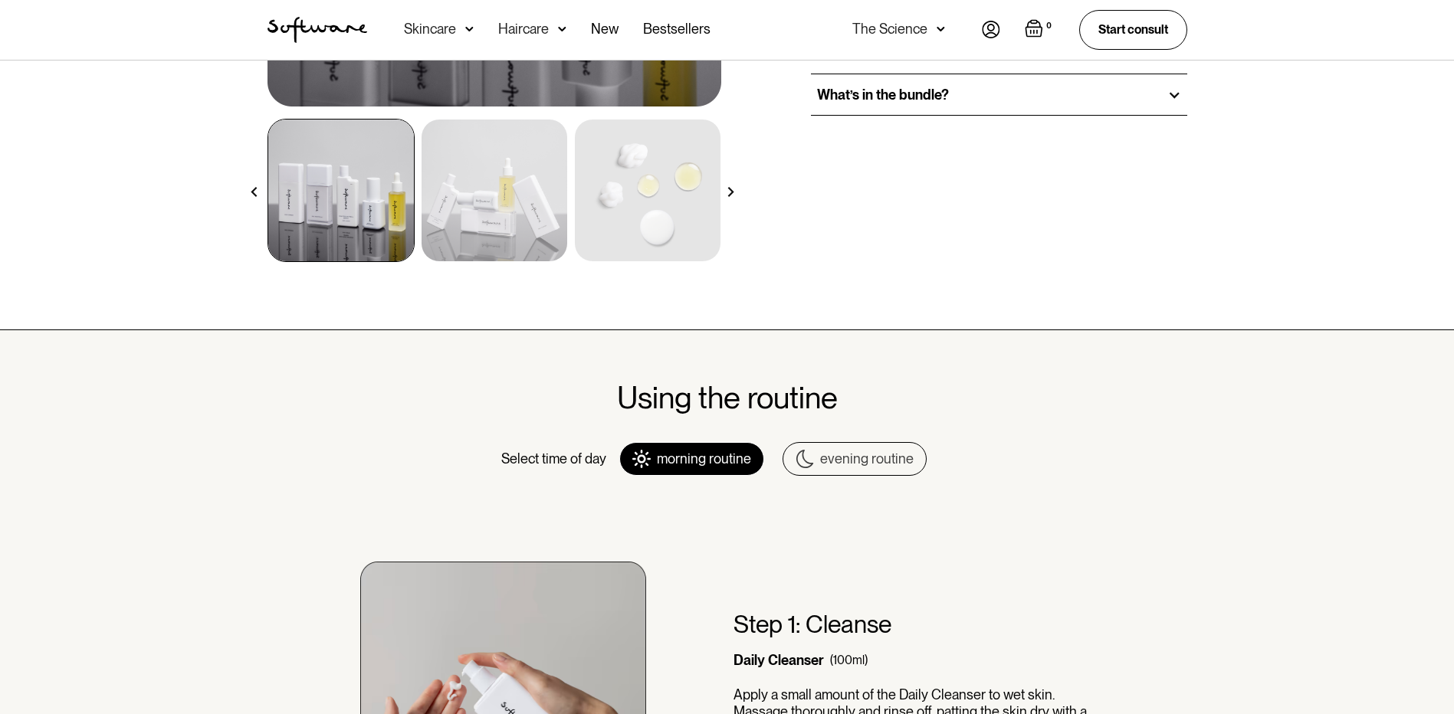
click at [973, 87] on div "What’s in the bundle?" at bounding box center [999, 94] width 376 height 41
